Goal: Task Accomplishment & Management: Manage account settings

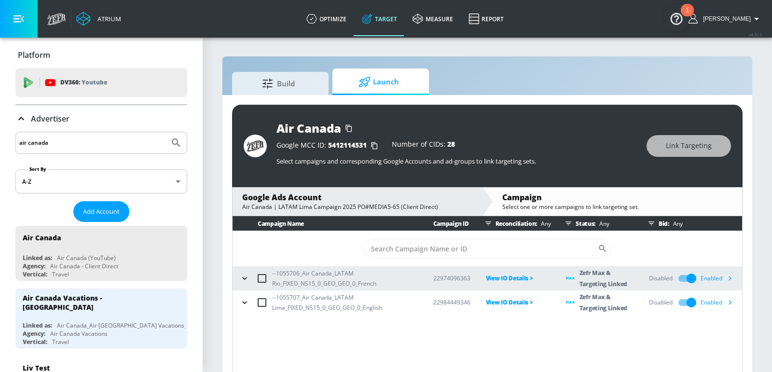
click at [732, 277] on icon "button" at bounding box center [730, 278] width 10 height 10
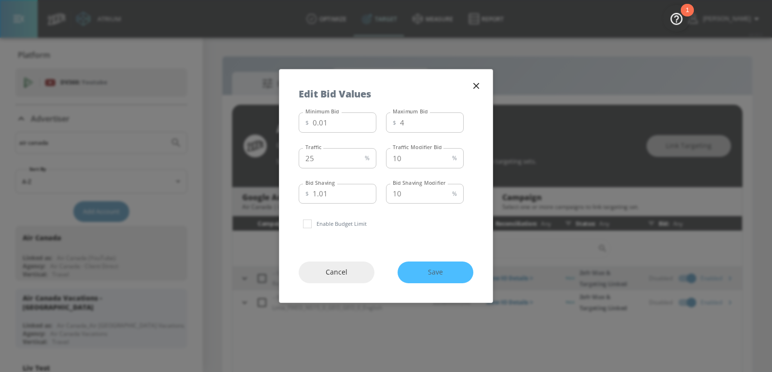
click at [476, 77] on div "Edit Bid Values" at bounding box center [385, 89] width 213 height 39
click at [476, 89] on icon "button" at bounding box center [476, 86] width 11 height 11
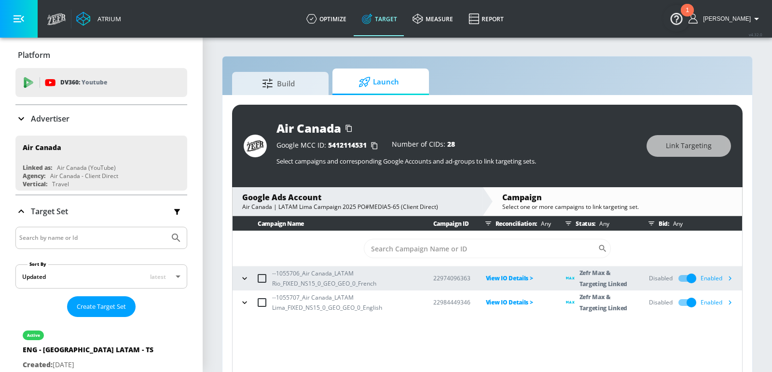
click at [728, 269] on div "Disabled Enabled" at bounding box center [693, 278] width 88 height 18
click at [730, 277] on icon "button" at bounding box center [730, 279] width 3 height 4
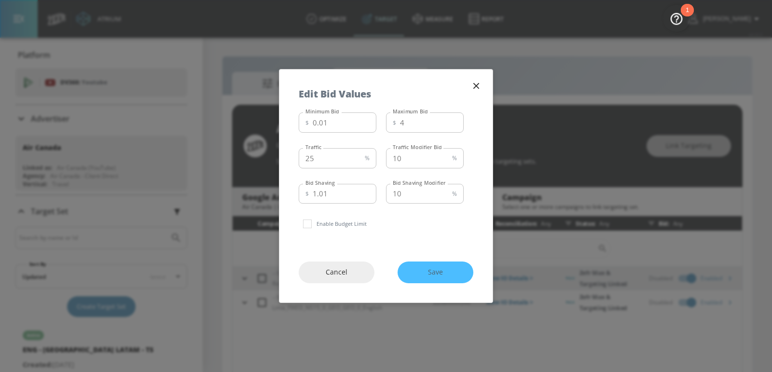
click at [482, 77] on div "Edit Bid Values" at bounding box center [385, 89] width 213 height 39
click at [489, 74] on div "Edit Bid Values" at bounding box center [385, 89] width 213 height 39
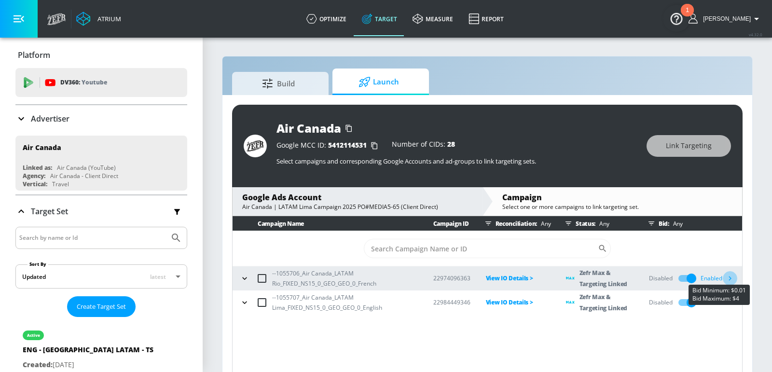
click at [731, 277] on icon "button" at bounding box center [730, 279] width 3 height 4
click at [562, 212] on div "Campaign Select one or more campaigns to link targeting set." at bounding box center [618, 201] width 250 height 28
click at [732, 304] on icon "button" at bounding box center [730, 302] width 10 height 10
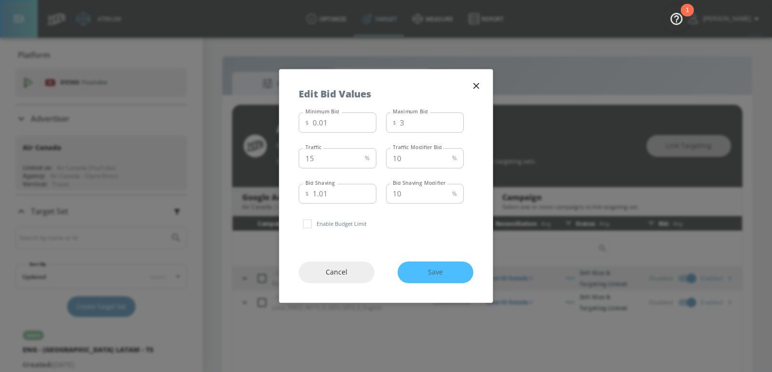
click at [479, 87] on icon "button" at bounding box center [476, 86] width 11 height 11
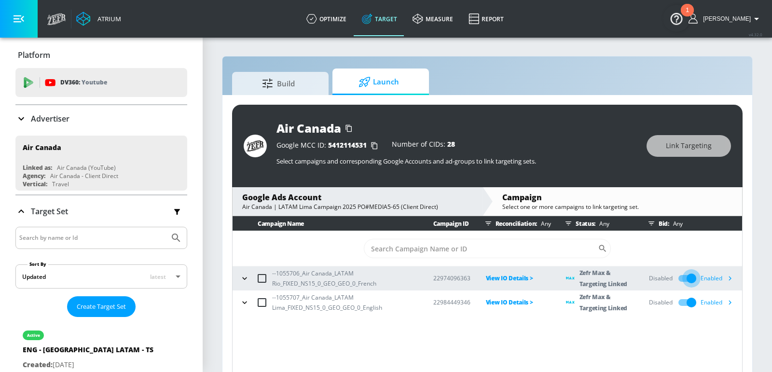
click at [693, 281] on input "checkbox" at bounding box center [691, 278] width 55 height 18
click at [693, 304] on input "checkbox" at bounding box center [691, 302] width 55 height 18
click at [87, 111] on div "Advertiser" at bounding box center [101, 118] width 172 height 27
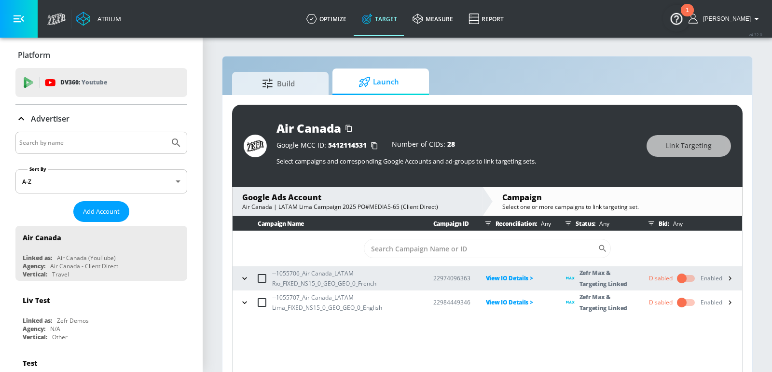
click at [73, 122] on div "Advertiser" at bounding box center [101, 119] width 172 height 12
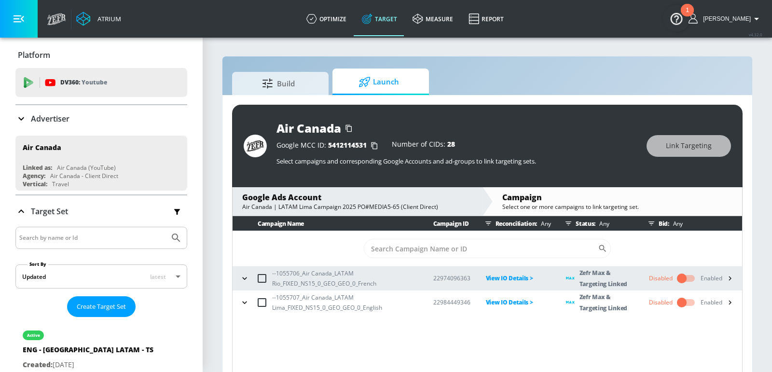
click at [70, 127] on div "Advertiser" at bounding box center [101, 118] width 172 height 27
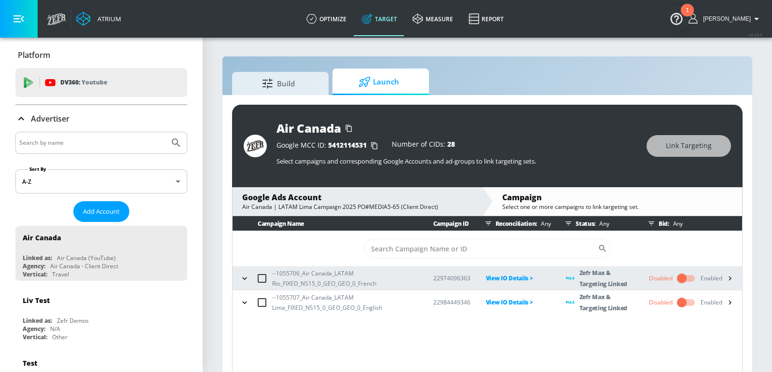
click at [66, 143] on input "Search by name" at bounding box center [92, 143] width 146 height 13
type input "tjx"
click at [166, 132] on button "Submit Search" at bounding box center [176, 142] width 21 height 21
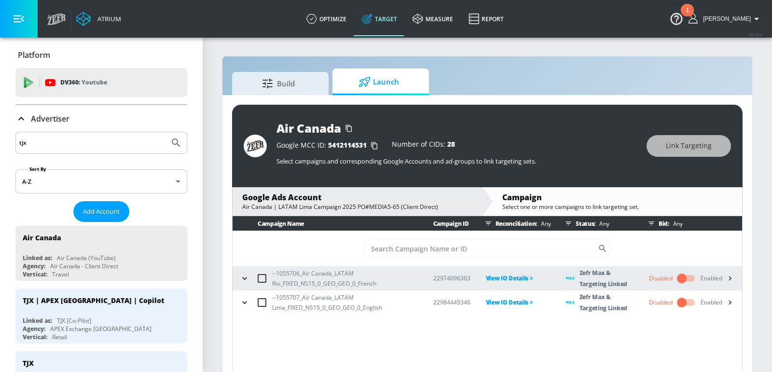
drag, startPoint x: 78, startPoint y: 312, endPoint x: 392, endPoint y: 42, distance: 413.8
click at [79, 312] on div "TJX | APEX Canada | Copilot Linked as: TJX [Co-Pilot] Agency: APEX Exchange Can…" at bounding box center [101, 316] width 172 height 55
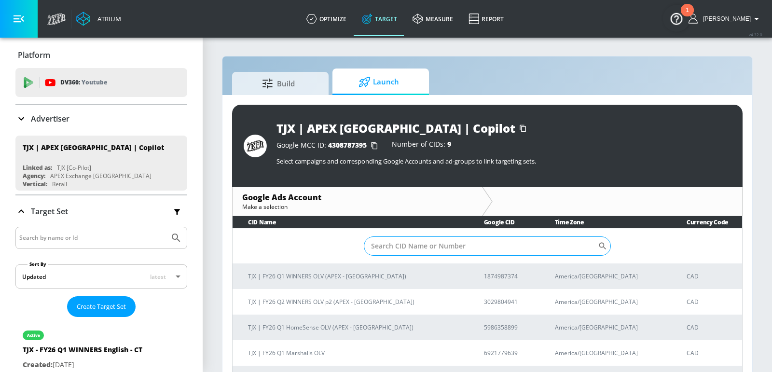
click at [430, 251] on input "Sort By" at bounding box center [481, 246] width 234 height 19
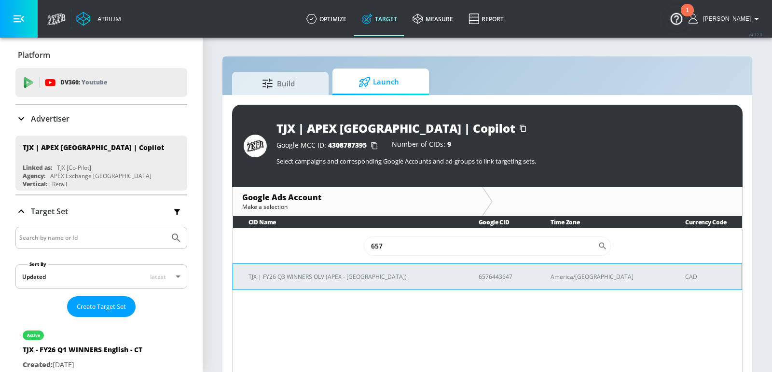
type input "657"
click at [395, 278] on p "TJX | FY26 Q3 WINNERS OLV (APEX - [GEOGRAPHIC_DATA])" at bounding box center [352, 277] width 207 height 10
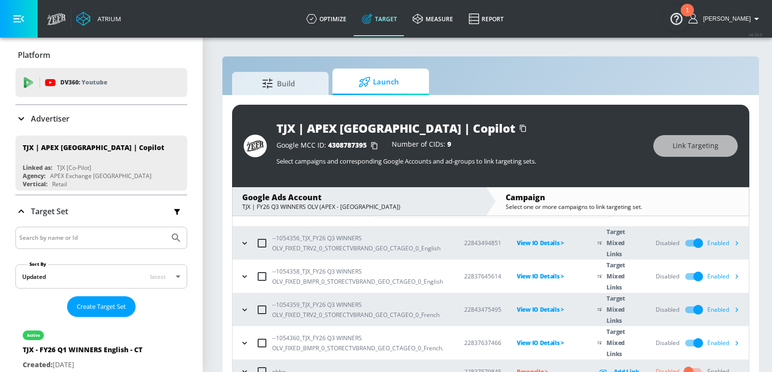
scroll to position [47, 0]
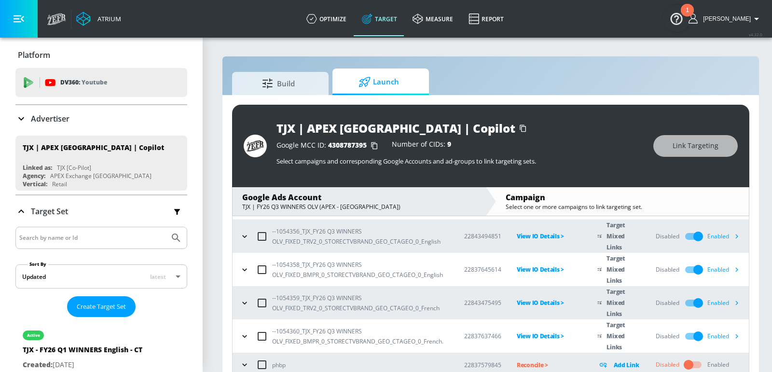
click at [732, 266] on icon "button" at bounding box center [737, 270] width 10 height 10
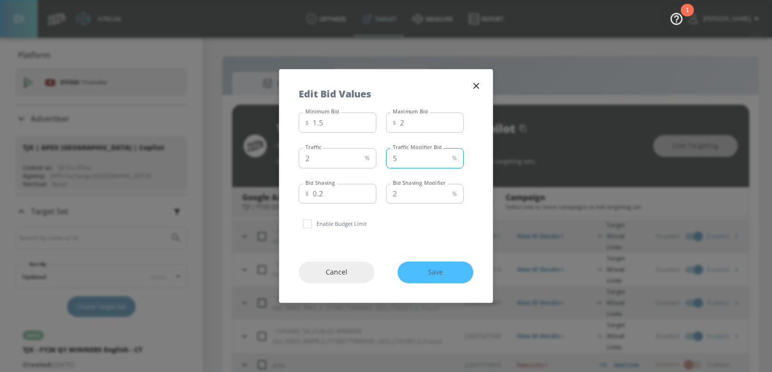
click at [423, 159] on input "5" at bounding box center [417, 158] width 62 height 20
type input "15"
click at [343, 161] on input "2" at bounding box center [330, 158] width 62 height 20
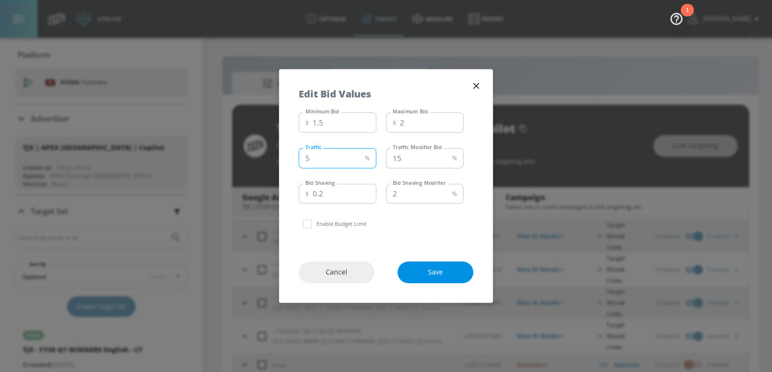
type input "5"
click at [423, 265] on button "Save" at bounding box center [436, 273] width 76 height 22
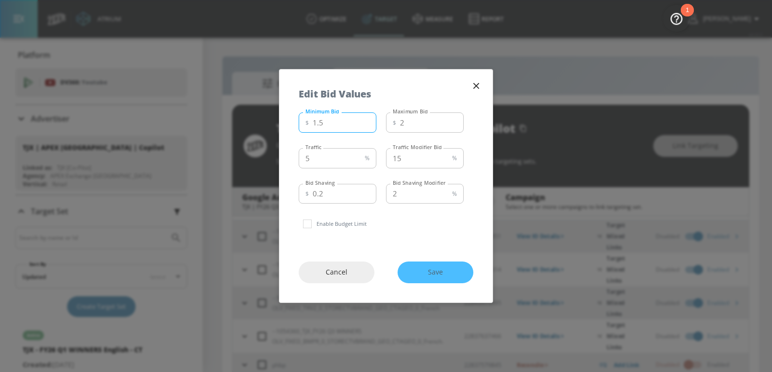
click at [349, 122] on input "1.5" at bounding box center [345, 122] width 64 height 20
click at [367, 121] on input "2.5" at bounding box center [345, 122] width 64 height 20
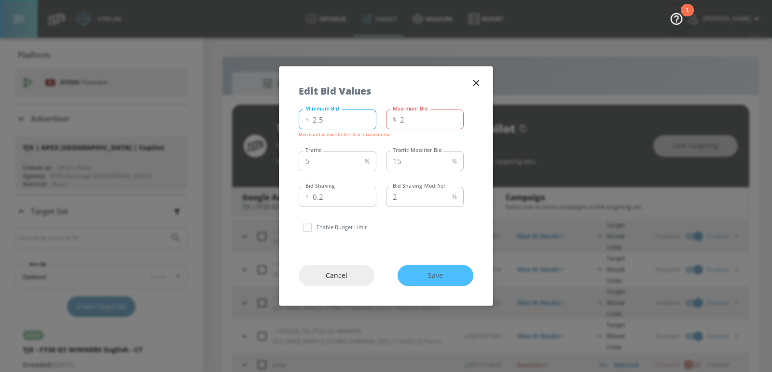
click at [366, 126] on input "2.5" at bounding box center [345, 120] width 64 height 20
type input "1.5"
click at [366, 122] on input "1.5" at bounding box center [345, 120] width 64 height 20
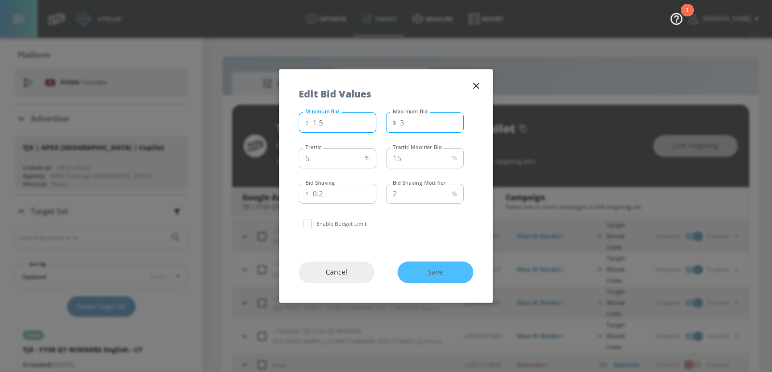
click at [453, 119] on input "3" at bounding box center [432, 122] width 64 height 20
type input "2"
click at [453, 125] on input "2" at bounding box center [432, 122] width 64 height 20
click at [451, 270] on div "Cancel Save" at bounding box center [385, 272] width 213 height 60
click at [434, 265] on div "Cancel Save" at bounding box center [385, 272] width 213 height 60
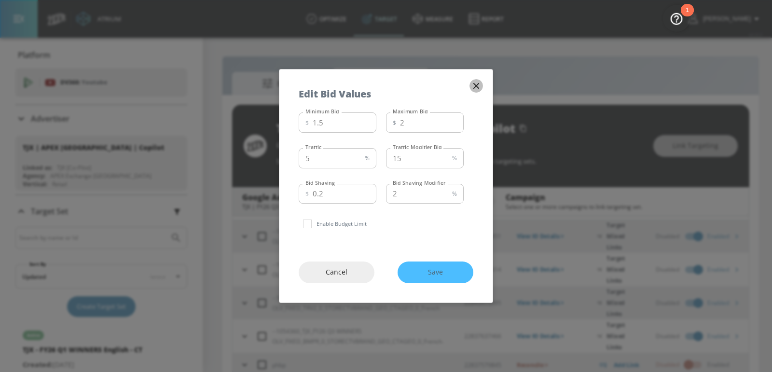
click at [479, 82] on icon "button" at bounding box center [476, 86] width 11 height 11
